Goal: Task Accomplishment & Management: Complete application form

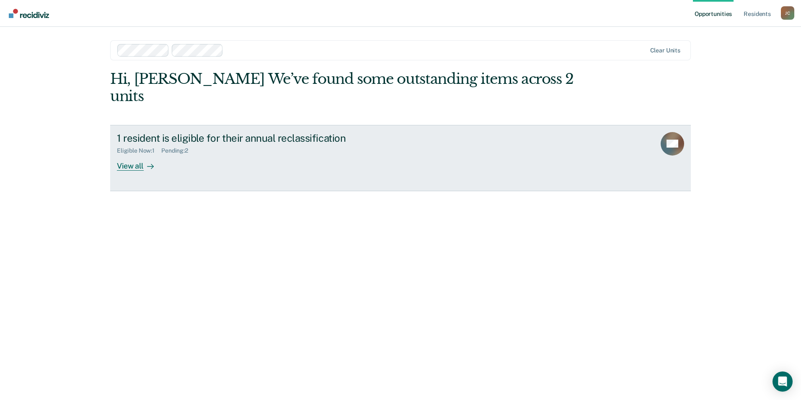
click at [137, 154] on div "View all" at bounding box center [140, 162] width 47 height 16
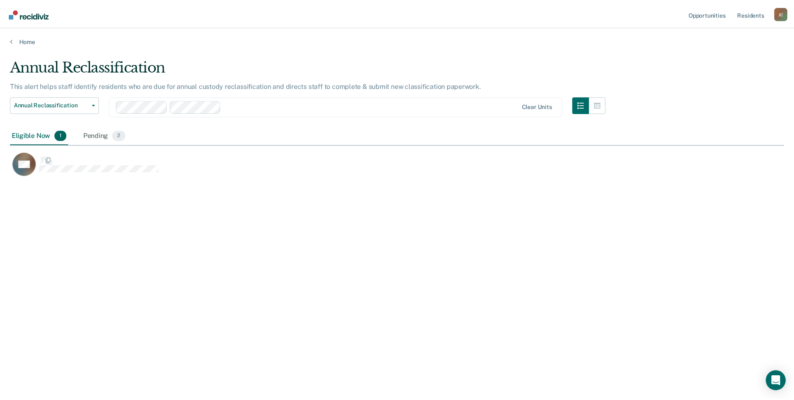
scroll to position [273, 774]
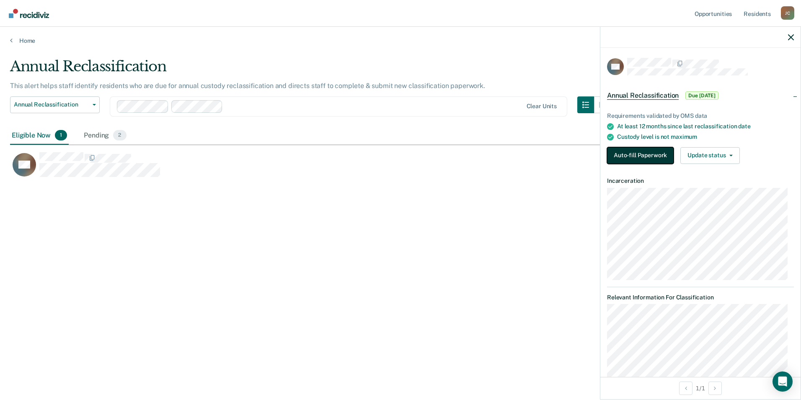
click at [651, 154] on button "Auto-fill Paperwork" at bounding box center [640, 155] width 67 height 17
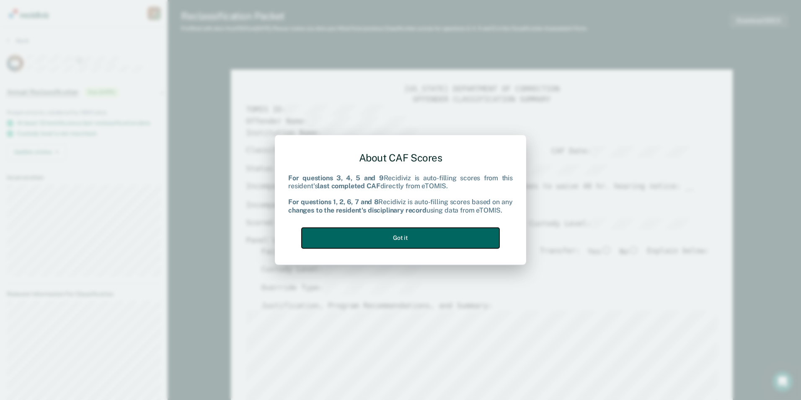
click at [368, 233] on button "Got it" at bounding box center [401, 237] width 198 height 21
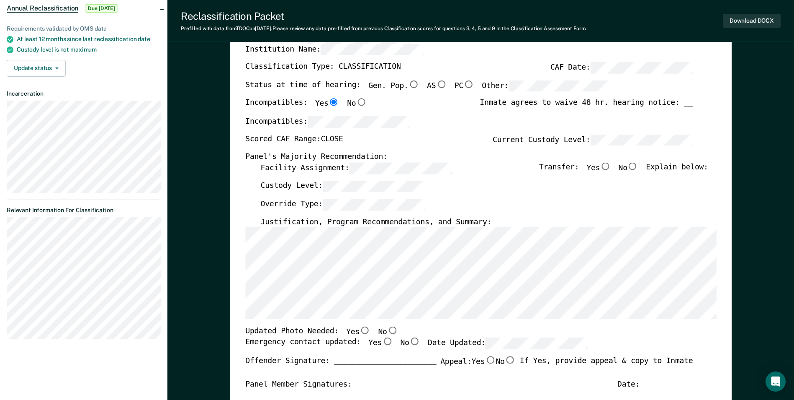
scroll to position [42, 0]
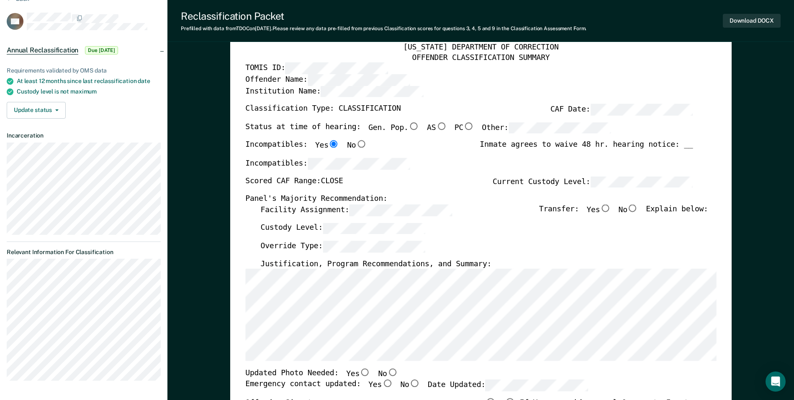
click at [482, 124] on label "Other:" at bounding box center [546, 127] width 129 height 11
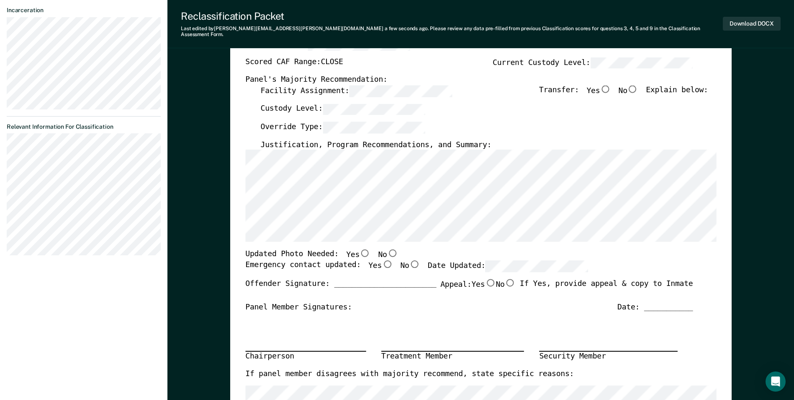
scroll to position [168, 0]
click at [360, 249] on input "Yes" at bounding box center [365, 253] width 11 height 8
type textarea "x"
radio input "true"
click at [382, 260] on input "Yes" at bounding box center [387, 264] width 11 height 8
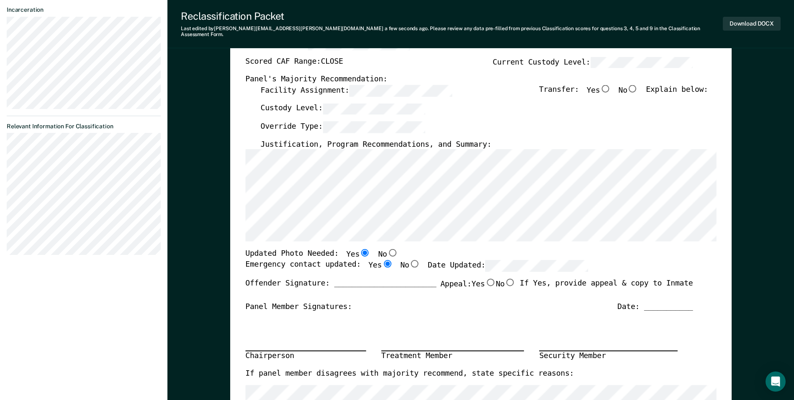
type textarea "x"
radio input "true"
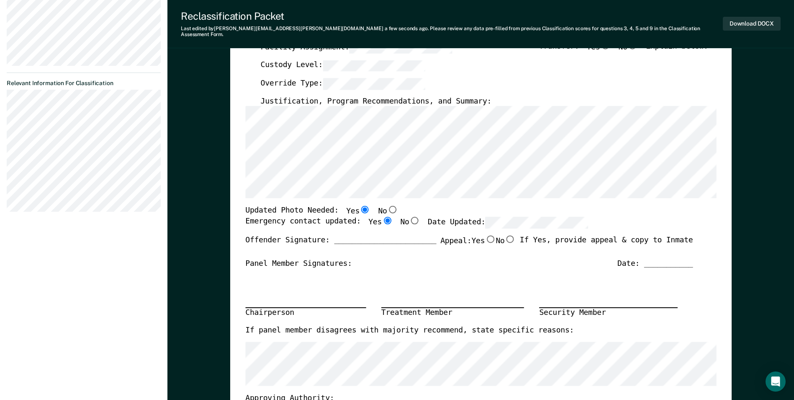
scroll to position [209, 0]
click at [420, 207] on div "Updated Photo Needed: Yes No" at bounding box center [469, 212] width 448 height 11
click at [419, 207] on div "Updated Photo Needed: Yes No" at bounding box center [469, 212] width 448 height 11
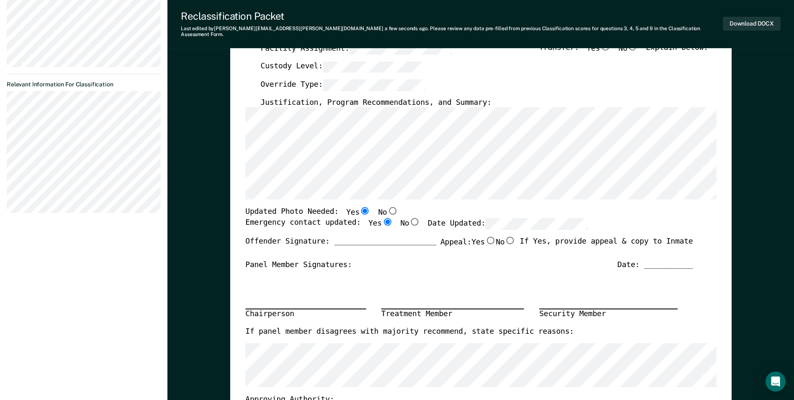
click at [419, 207] on div "Updated Photo Needed: Yes No" at bounding box center [469, 212] width 448 height 11
click at [414, 207] on div "Updated Photo Needed: Yes No" at bounding box center [469, 212] width 448 height 11
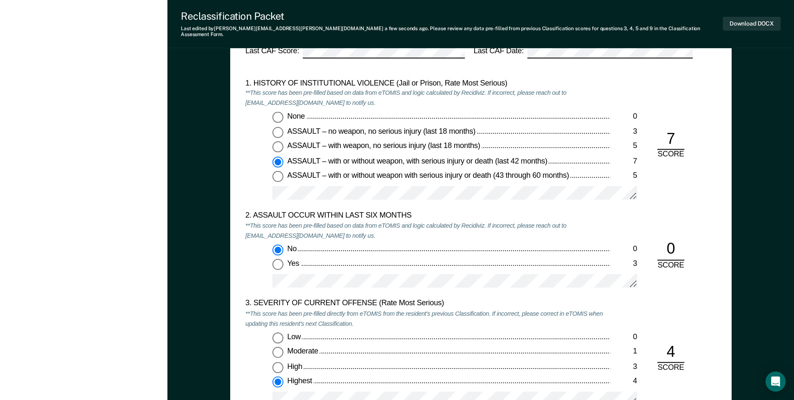
scroll to position [796, 0]
click at [279, 172] on input "ASSAULT – with or without weapon with serious injury or death (43 through 60 mo…" at bounding box center [278, 177] width 11 height 11
type textarea "x"
radio input "false"
radio input "true"
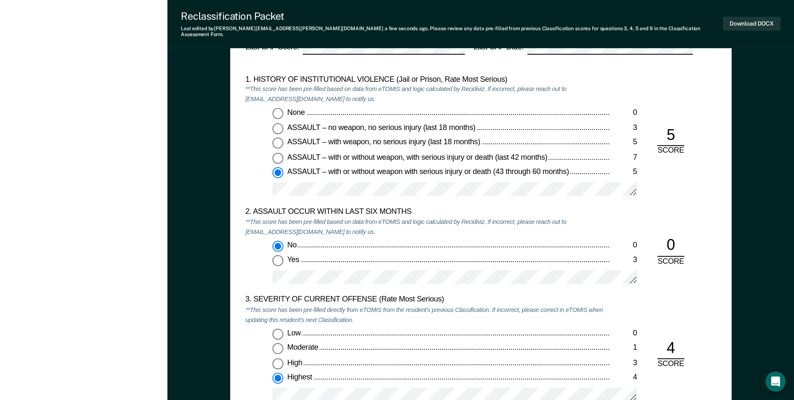
scroll to position [754, 0]
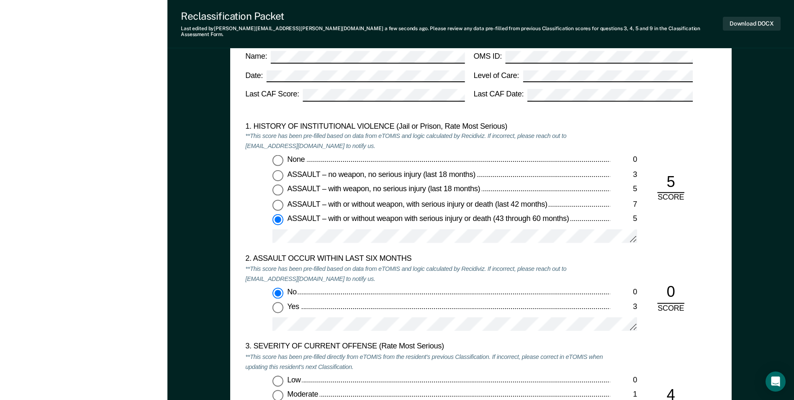
click at [278, 199] on input "ASSAULT – with or without weapon, with serious injury or death (last 42 months)…" at bounding box center [278, 204] width 11 height 11
type textarea "x"
radio input "true"
radio input "false"
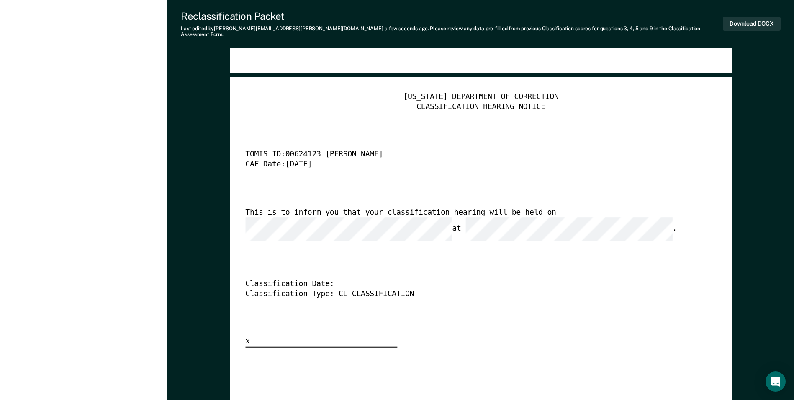
scroll to position [1971, 0]
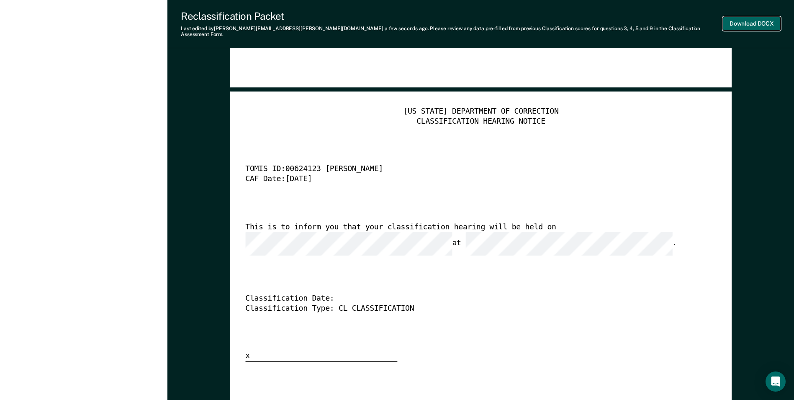
click at [756, 23] on button "Download DOCX" at bounding box center [752, 24] width 58 height 14
type textarea "x"
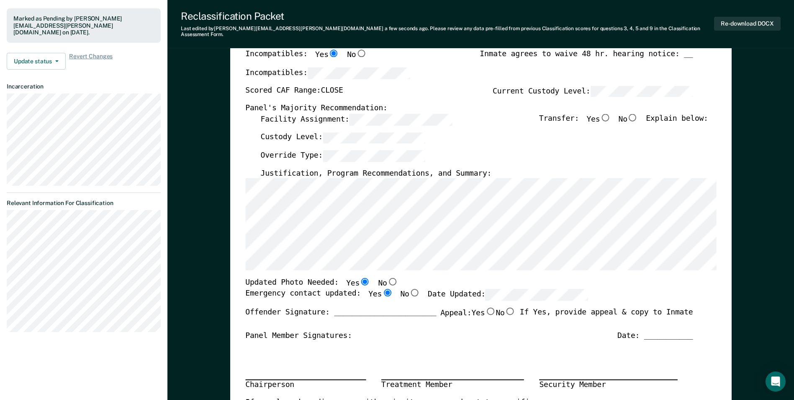
scroll to position [138, 0]
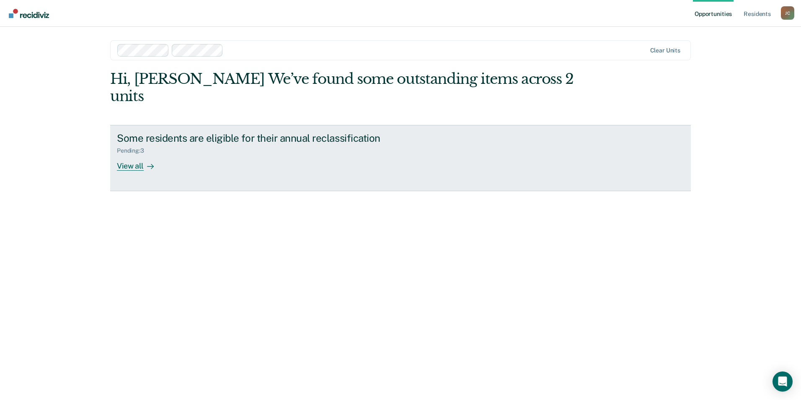
click at [135, 154] on div "View all" at bounding box center [140, 162] width 47 height 16
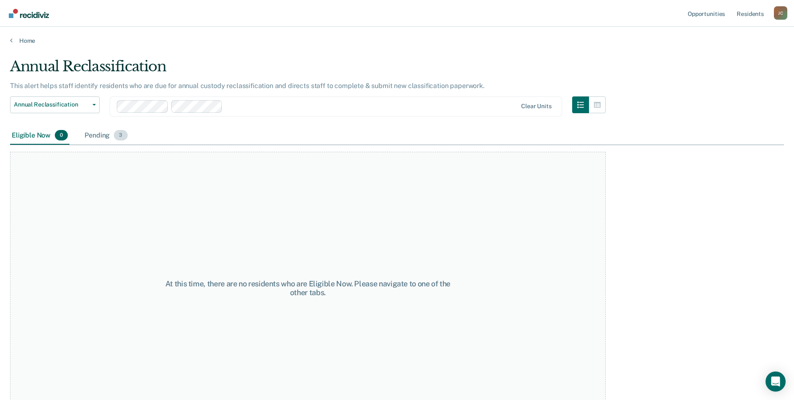
click at [114, 133] on span "3" at bounding box center [120, 135] width 13 height 11
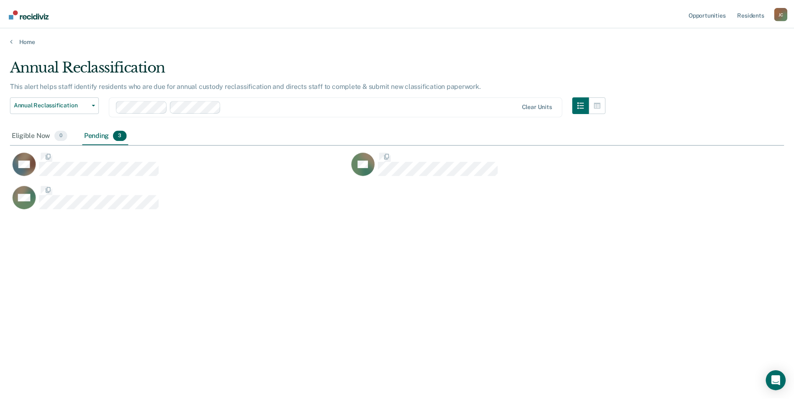
scroll to position [273, 774]
click at [104, 136] on div "Pending 3" at bounding box center [106, 135] width 46 height 18
click at [34, 137] on div "Eligible Now 0" at bounding box center [39, 135] width 59 height 18
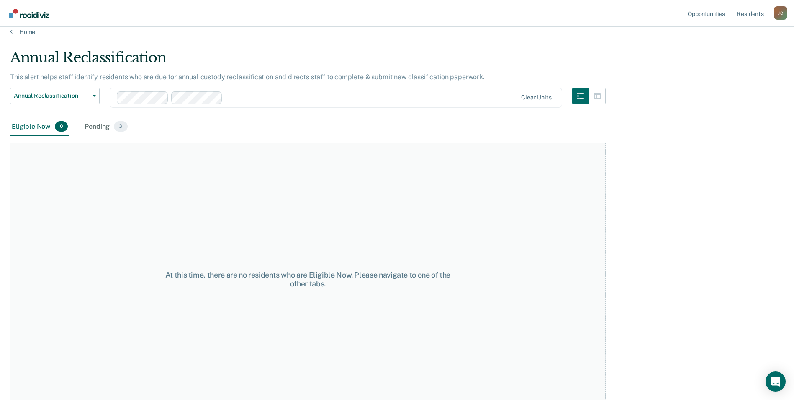
scroll to position [0, 0]
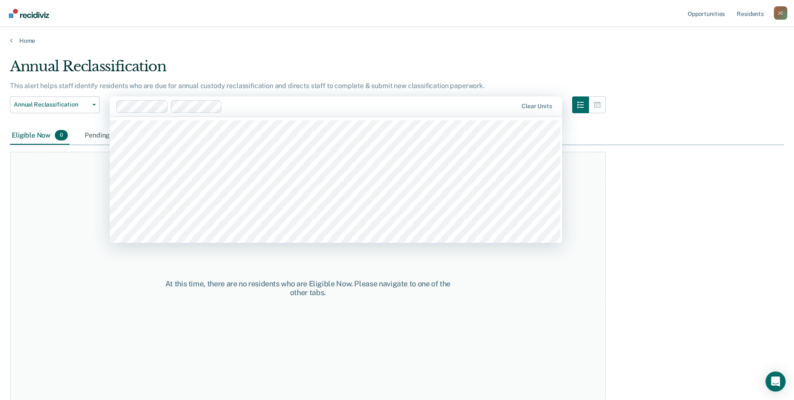
click at [254, 86] on p "This alert helps staff identify residents who are due for annual custody reclas…" at bounding box center [247, 86] width 475 height 8
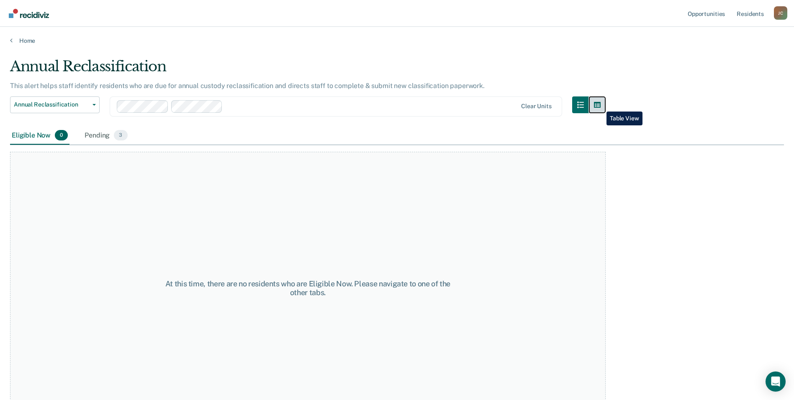
click at [601, 105] on icon "button" at bounding box center [597, 104] width 7 height 7
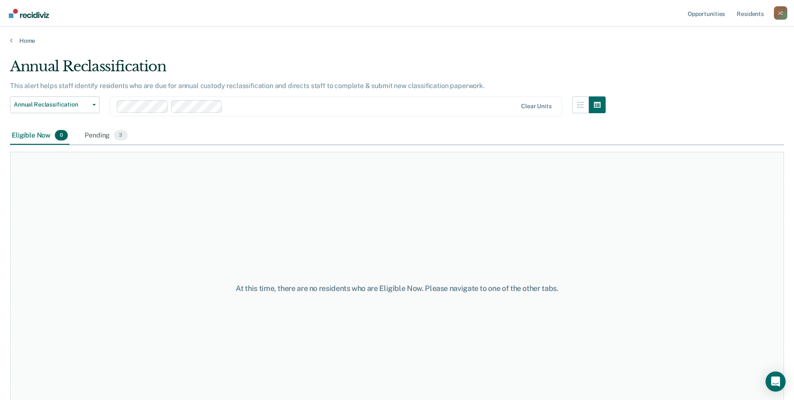
click at [576, 105] on div "Annual Reclassification Custody Level Downgrade Annual Reclassification Initial…" at bounding box center [308, 111] width 596 height 30
click at [562, 110] on div "Clear units" at bounding box center [336, 106] width 453 height 20
click at [582, 104] on button "button" at bounding box center [580, 104] width 17 height 17
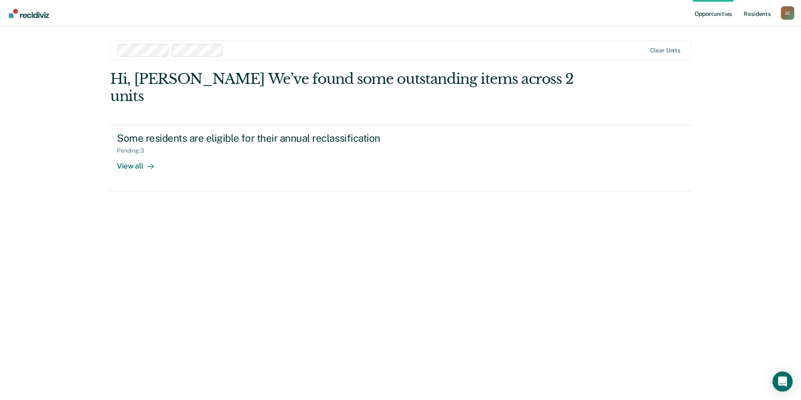
click at [756, 15] on link "Resident s" at bounding box center [757, 13] width 31 height 27
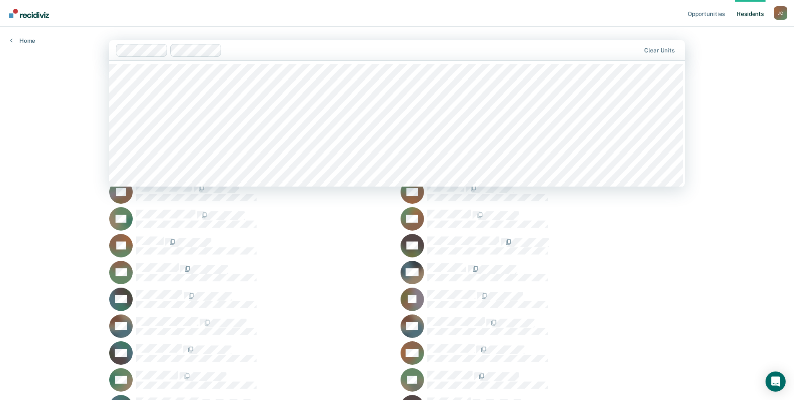
click at [265, 46] on div at bounding box center [432, 50] width 415 height 10
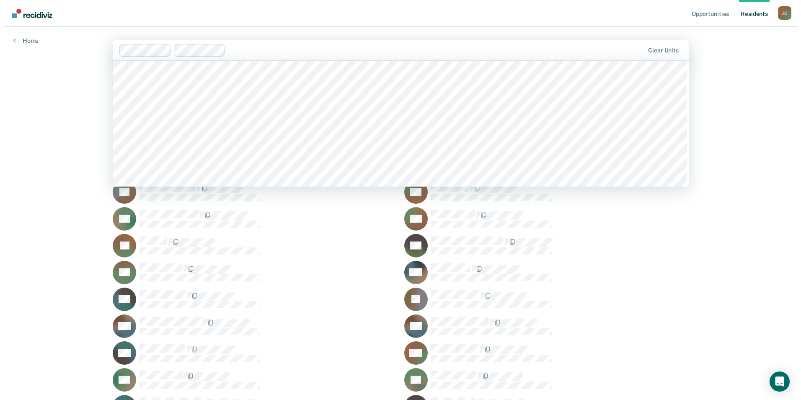
scroll to position [2303, 0]
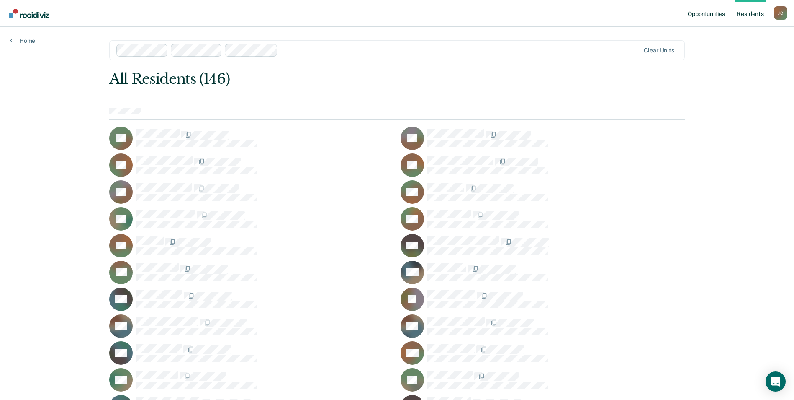
click at [703, 14] on link "Opportunities" at bounding box center [706, 13] width 41 height 27
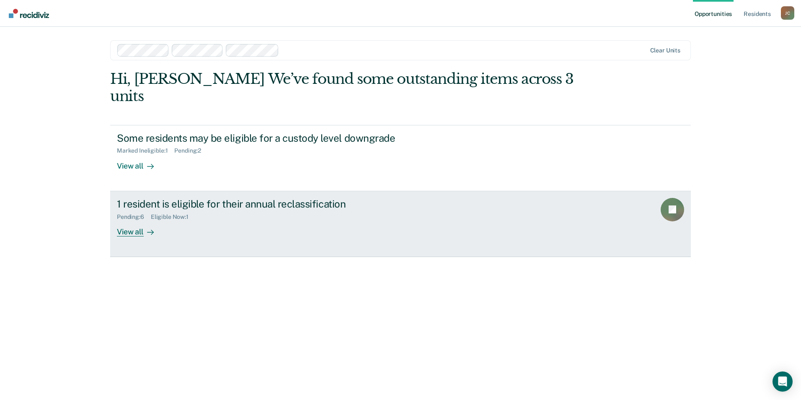
click at [170, 206] on div "1 resident is eligible for their annual reclassification Pending : 6 Eligible N…" at bounding box center [274, 217] width 314 height 39
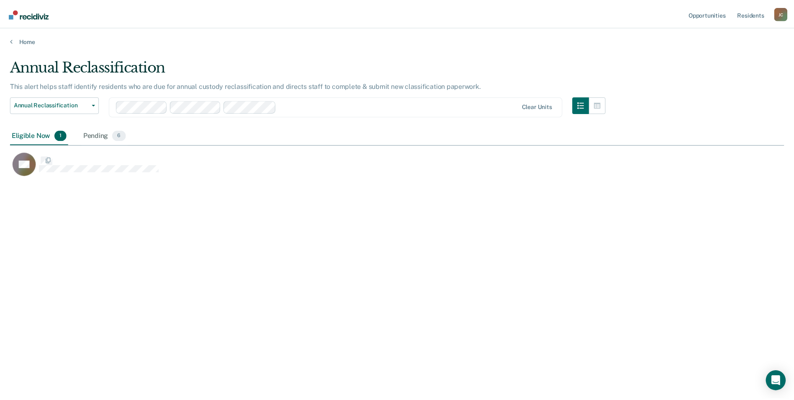
scroll to position [273, 774]
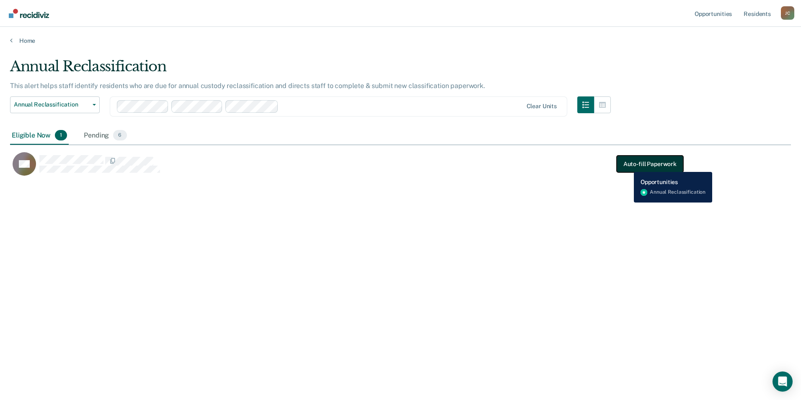
click at [627, 165] on button "Auto-fill Paperwork" at bounding box center [649, 163] width 67 height 17
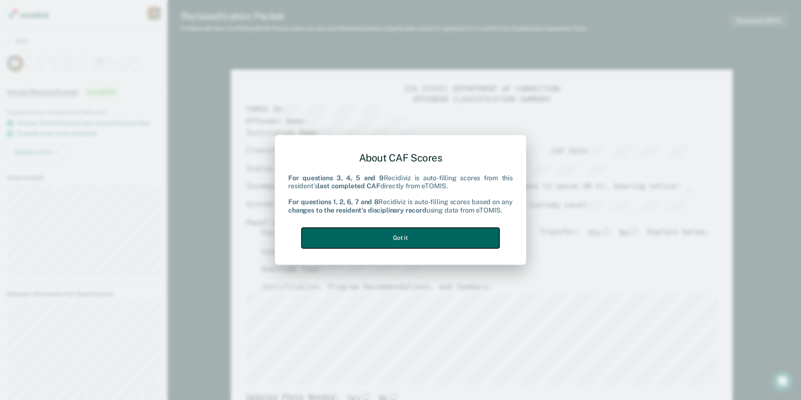
click at [364, 238] on button "Got it" at bounding box center [401, 237] width 198 height 21
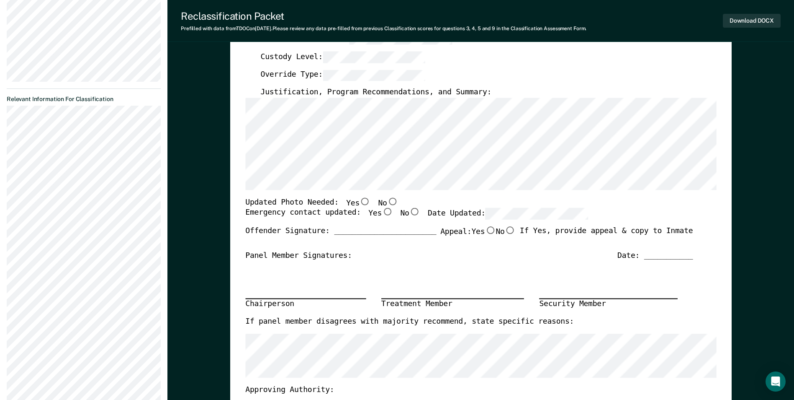
scroll to position [209, 0]
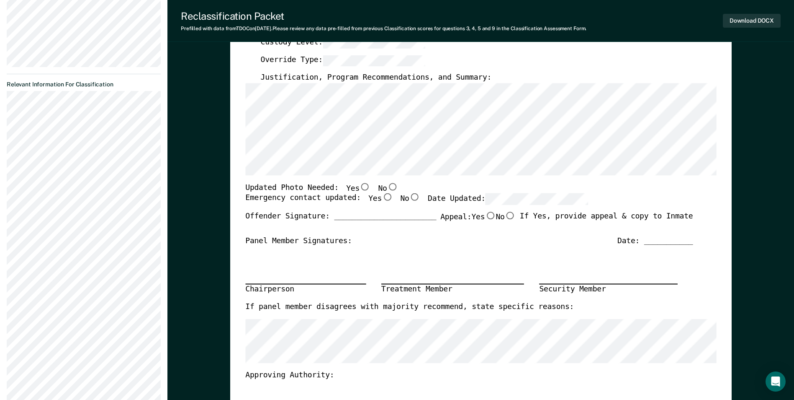
click at [545, 255] on div "Chairperson Treatment Member Security Member" at bounding box center [469, 274] width 448 height 56
click at [387, 188] on input "No" at bounding box center [392, 187] width 11 height 8
type textarea "x"
radio input "true"
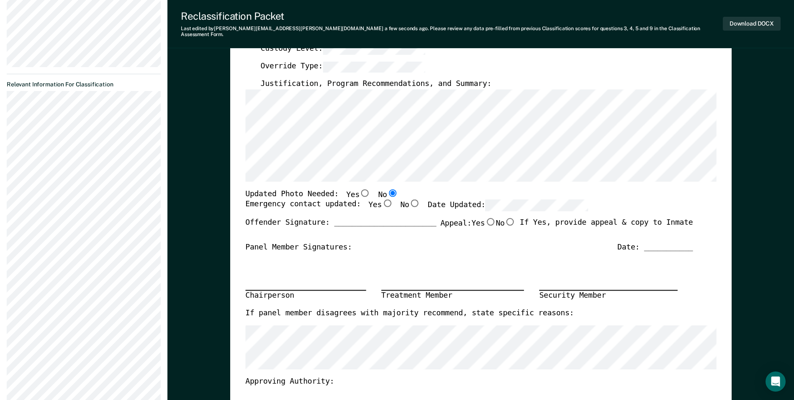
click at [382, 199] on input "Yes" at bounding box center [387, 203] width 11 height 8
type textarea "x"
radio input "true"
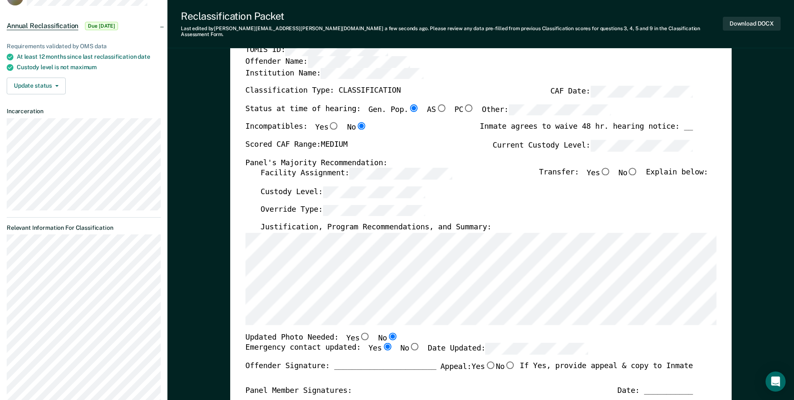
scroll to position [42, 0]
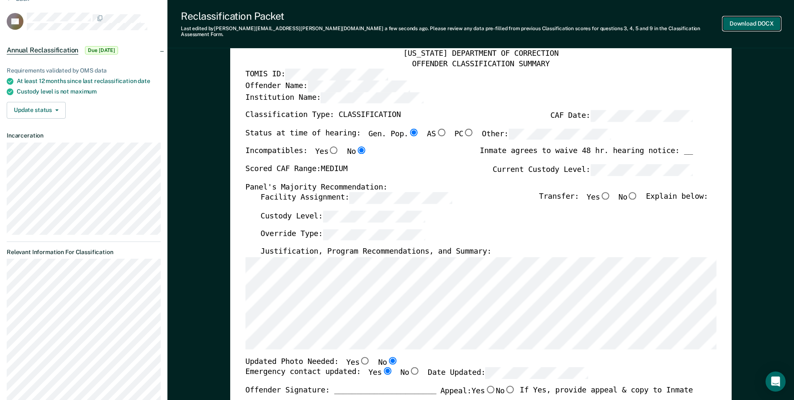
click at [760, 23] on button "Download DOCX" at bounding box center [752, 24] width 58 height 14
type textarea "x"
